Goal: Information Seeking & Learning: Learn about a topic

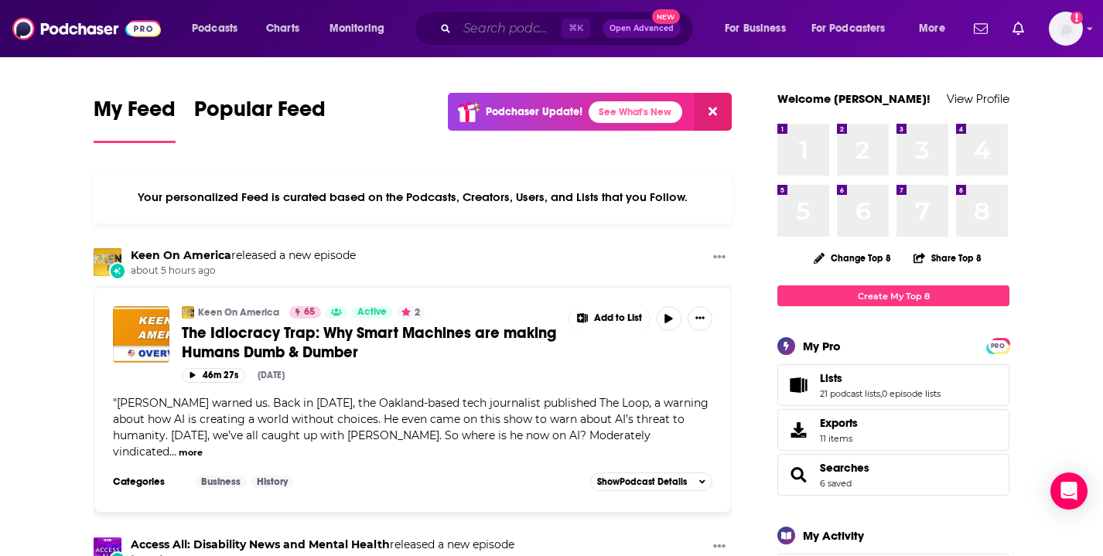
click at [508, 29] on input "Search podcasts, credits, & more..." at bounding box center [509, 28] width 104 height 25
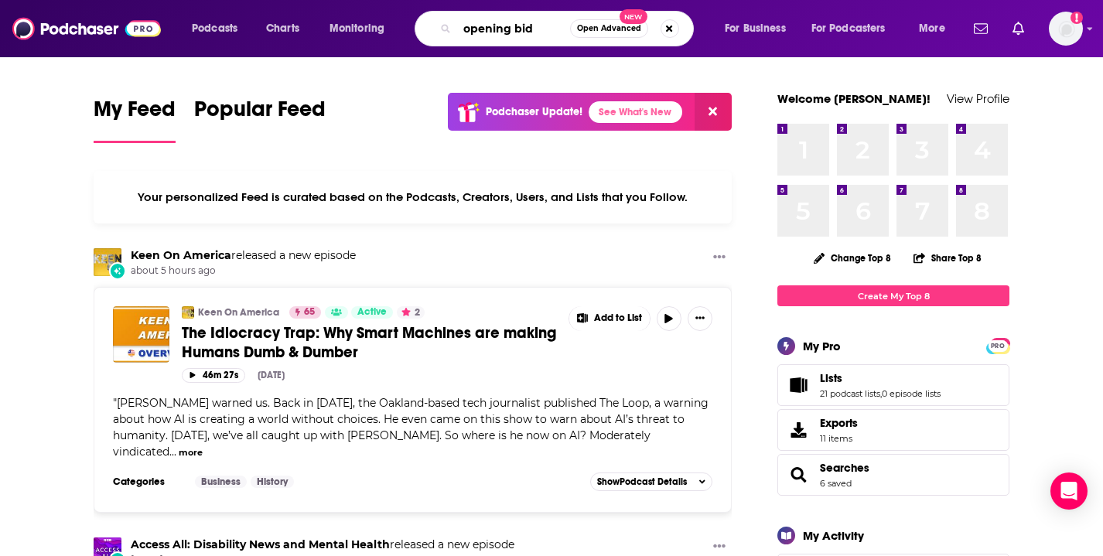
type input "opening bid"
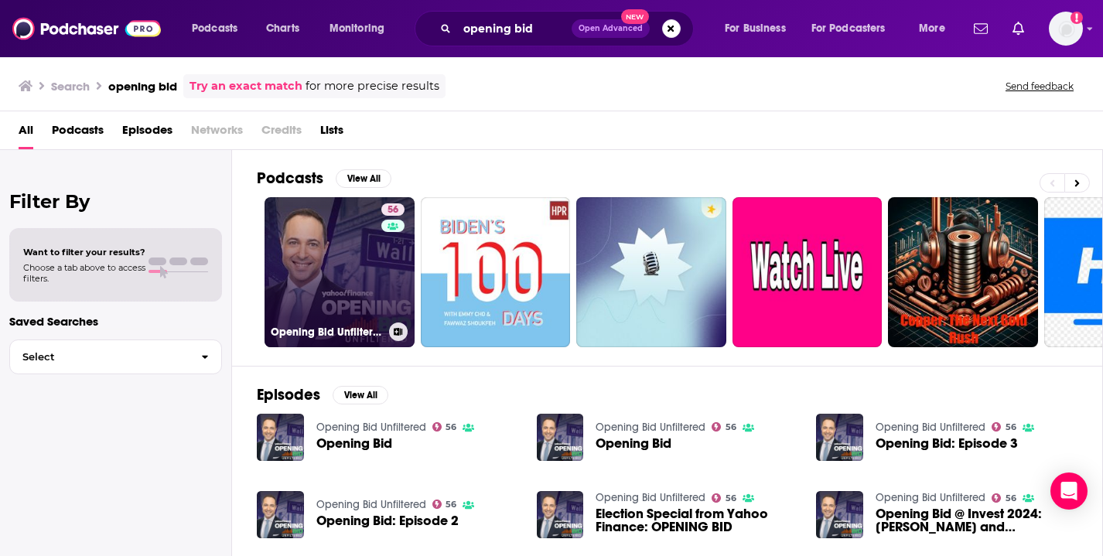
click at [318, 258] on link "56 Opening Bid Unfiltered" at bounding box center [339, 272] width 150 height 150
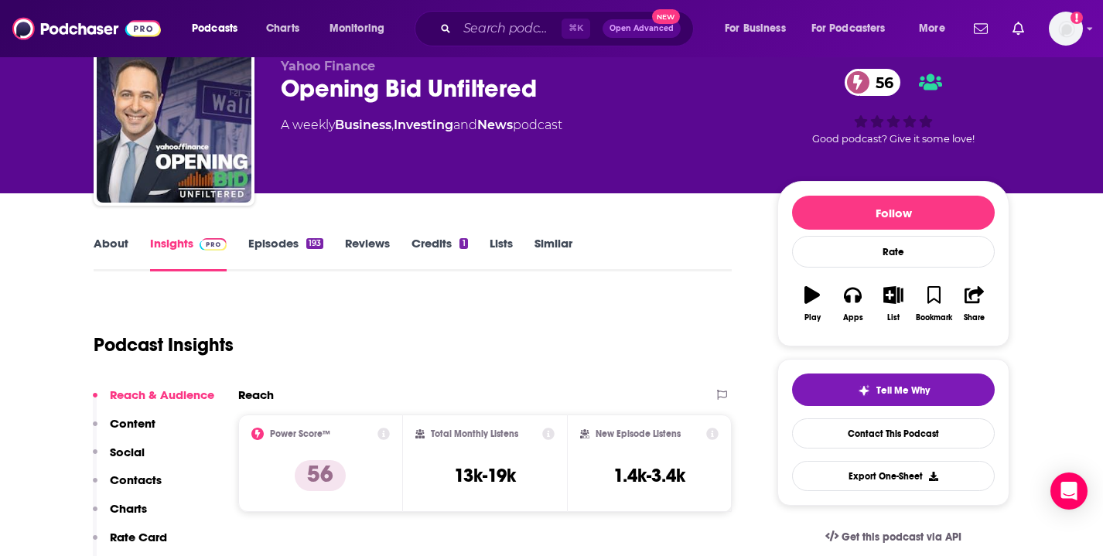
scroll to position [94, 0]
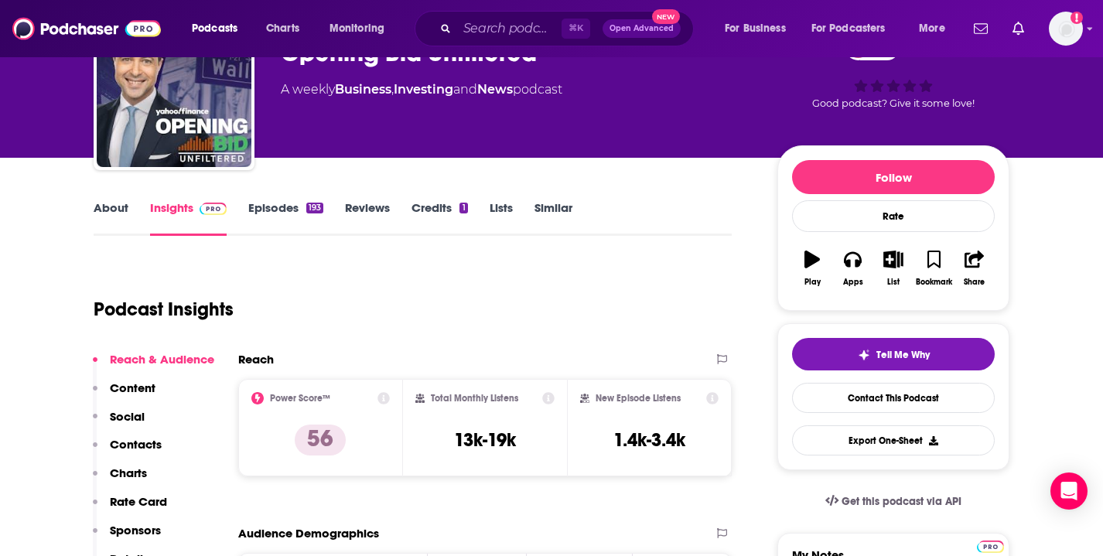
click at [110, 209] on link "About" at bounding box center [111, 218] width 35 height 36
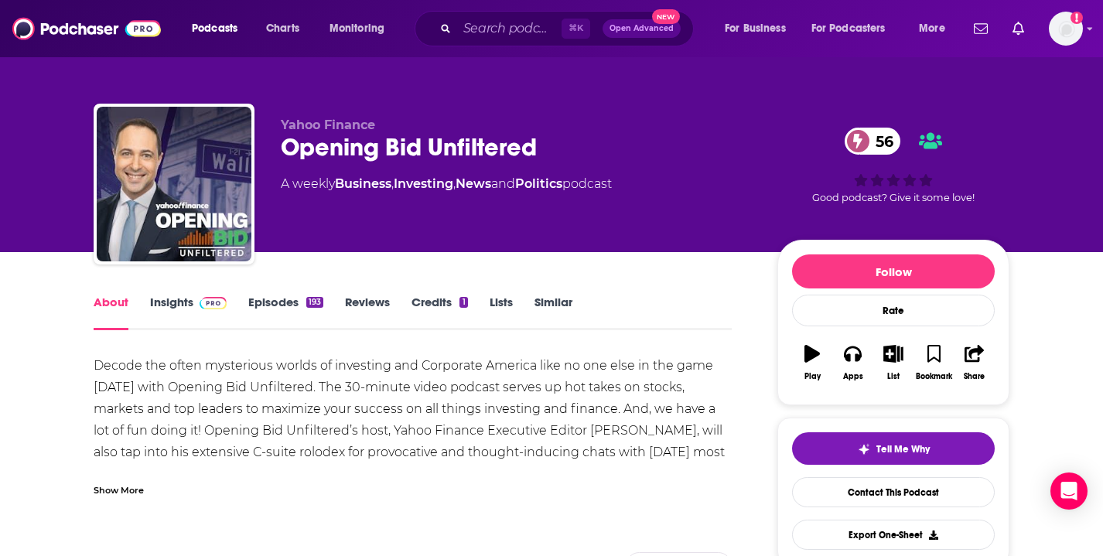
click at [115, 494] on div "Show More" at bounding box center [119, 489] width 50 height 15
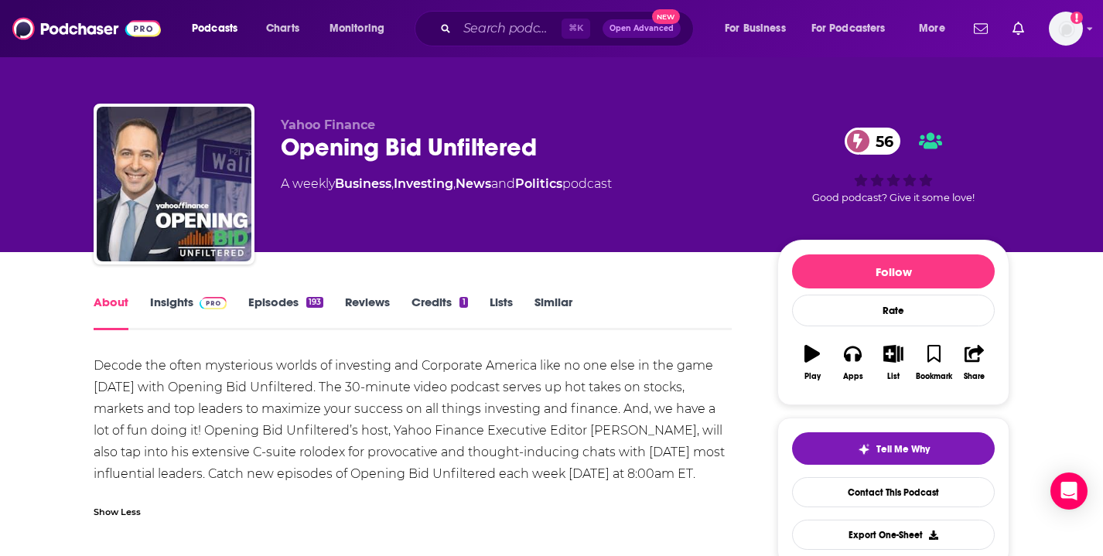
click at [179, 307] on link "Insights" at bounding box center [188, 313] width 77 height 36
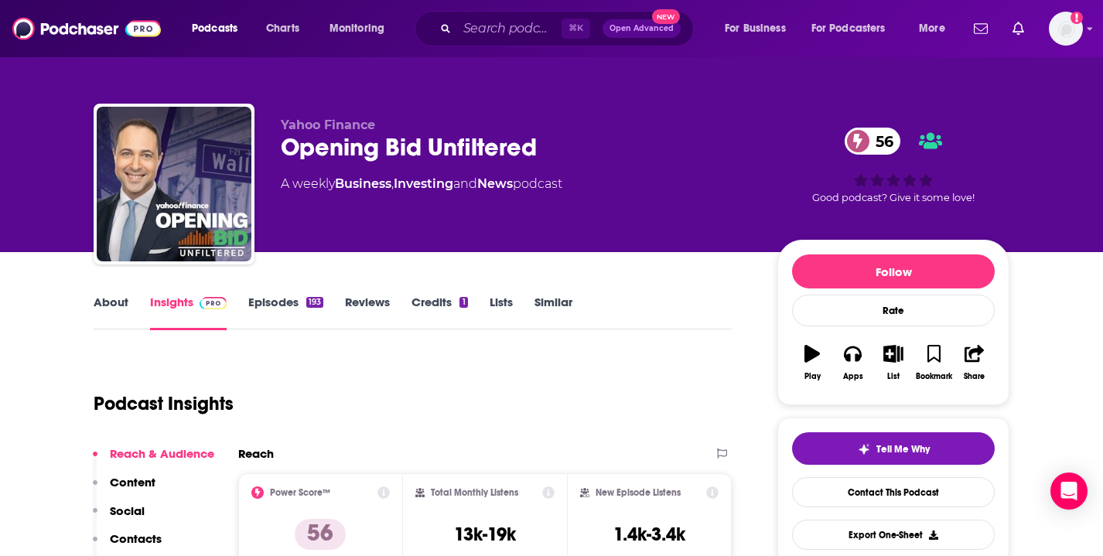
click at [114, 299] on link "About" at bounding box center [111, 313] width 35 height 36
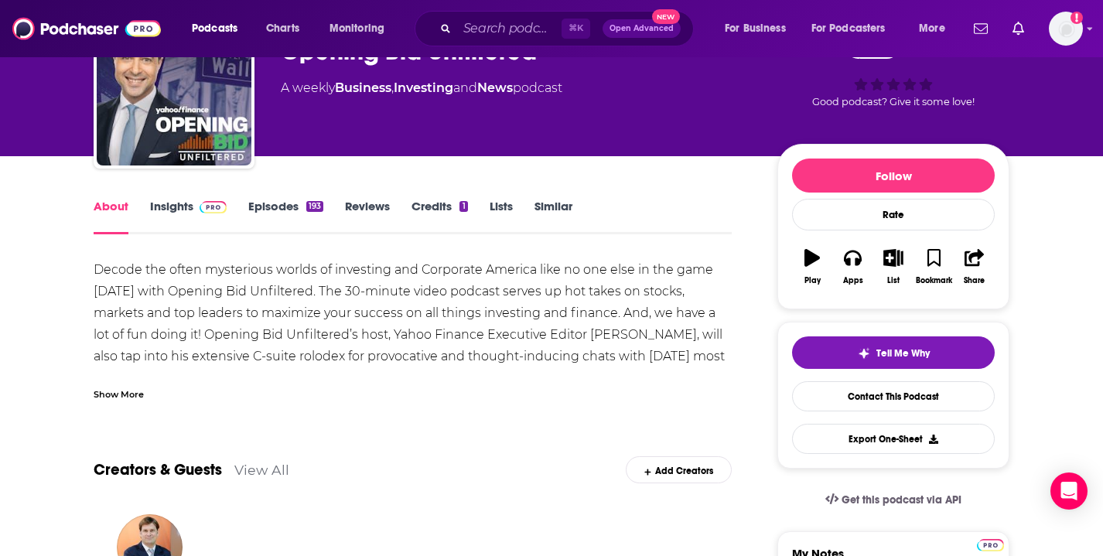
scroll to position [133, 0]
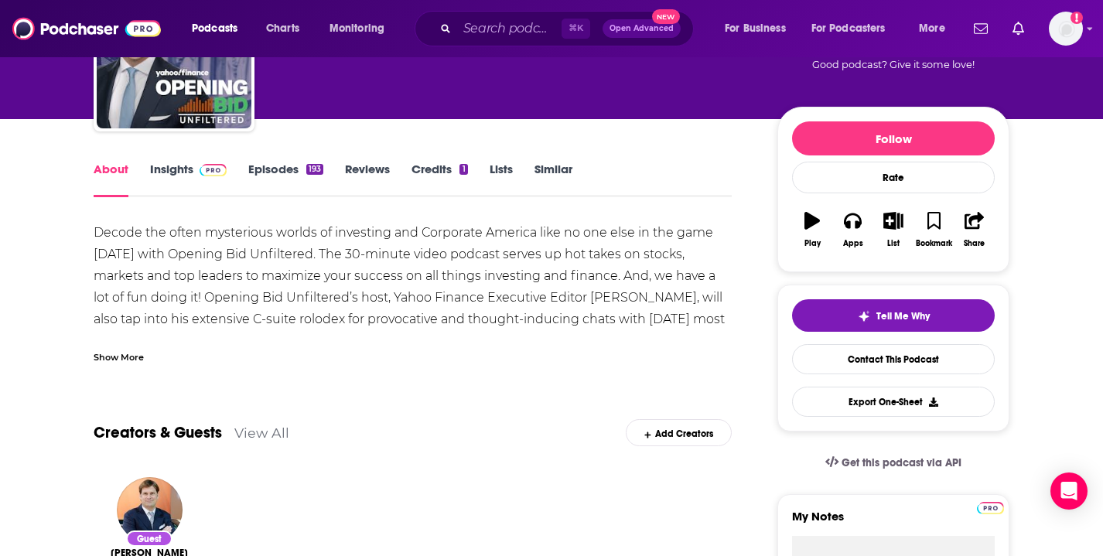
click at [122, 356] on div "Show More" at bounding box center [119, 356] width 50 height 15
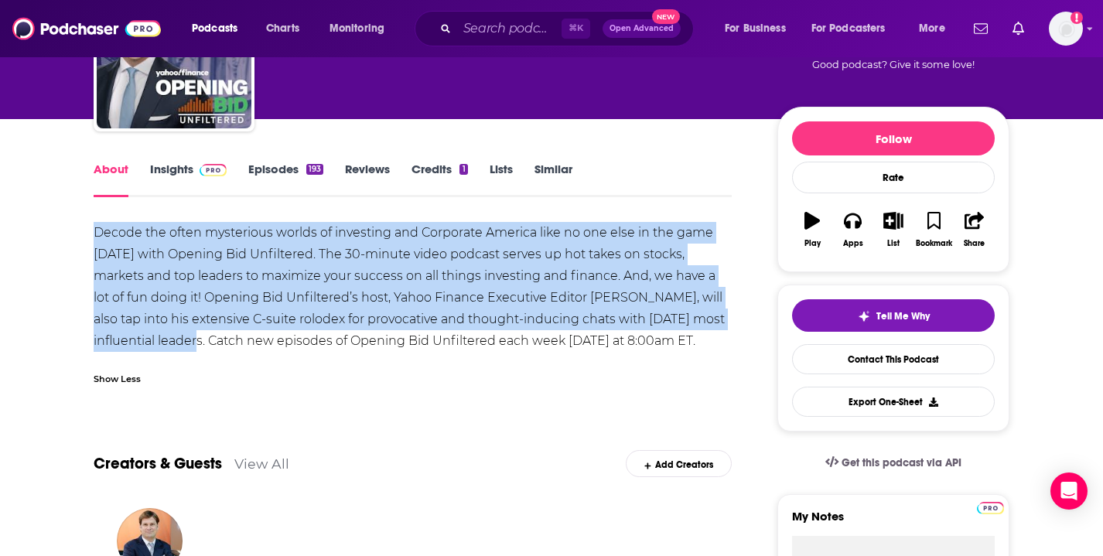
drag, startPoint x: 140, startPoint y: 343, endPoint x: 80, endPoint y: 234, distance: 124.6
copy div "Decode the often mysterious worlds of investing and Corporate America like no o…"
